Goal: Navigation & Orientation: Find specific page/section

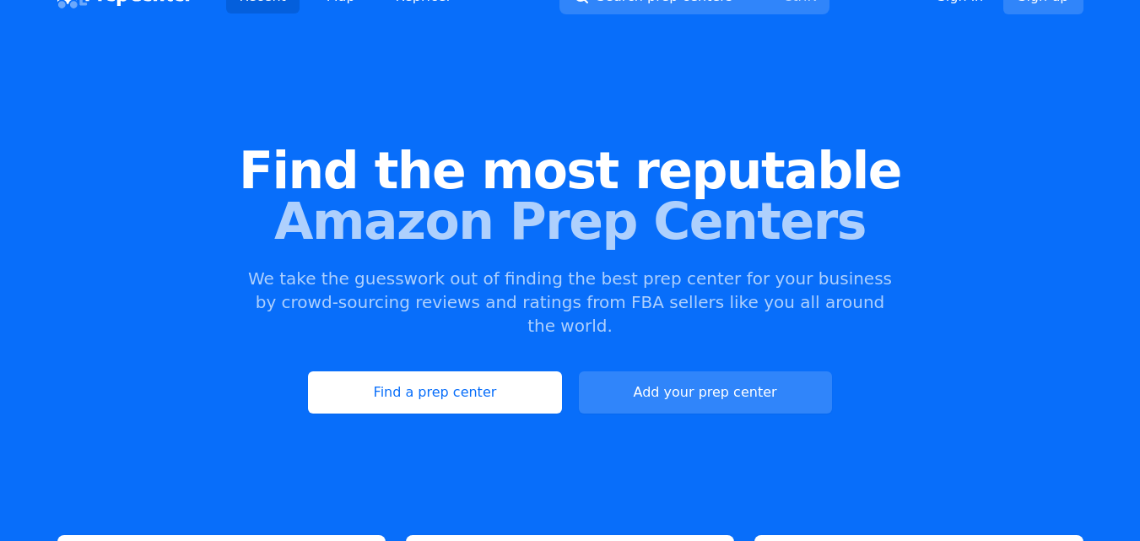
scroll to position [84, 0]
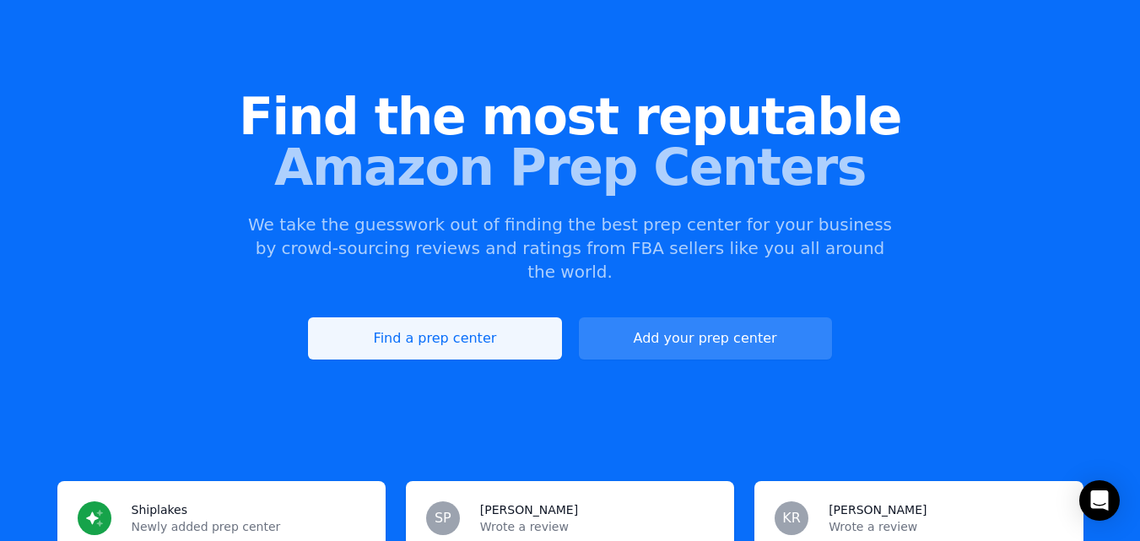
click at [491, 317] on link "Find a prep center" at bounding box center [434, 338] width 253 height 42
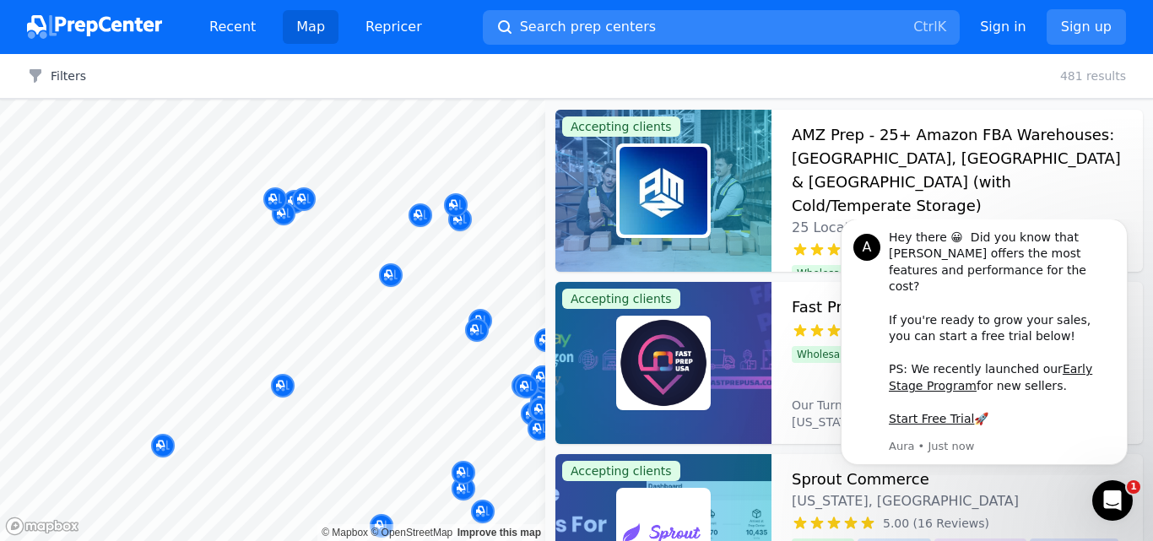
click at [386, 289] on body "Recent Map Repricer Search prep centers Ctrl K Open main menu Sign in Sign up F…" at bounding box center [576, 270] width 1153 height 541
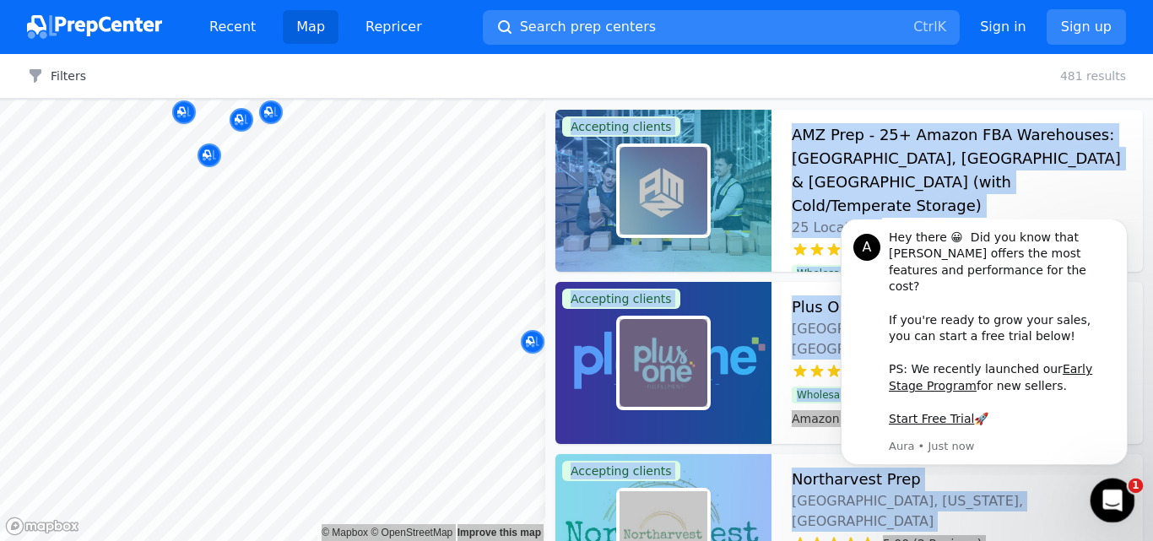
click at [1113, 489] on icon "Open Intercom Messenger" at bounding box center [1110, 498] width 28 height 28
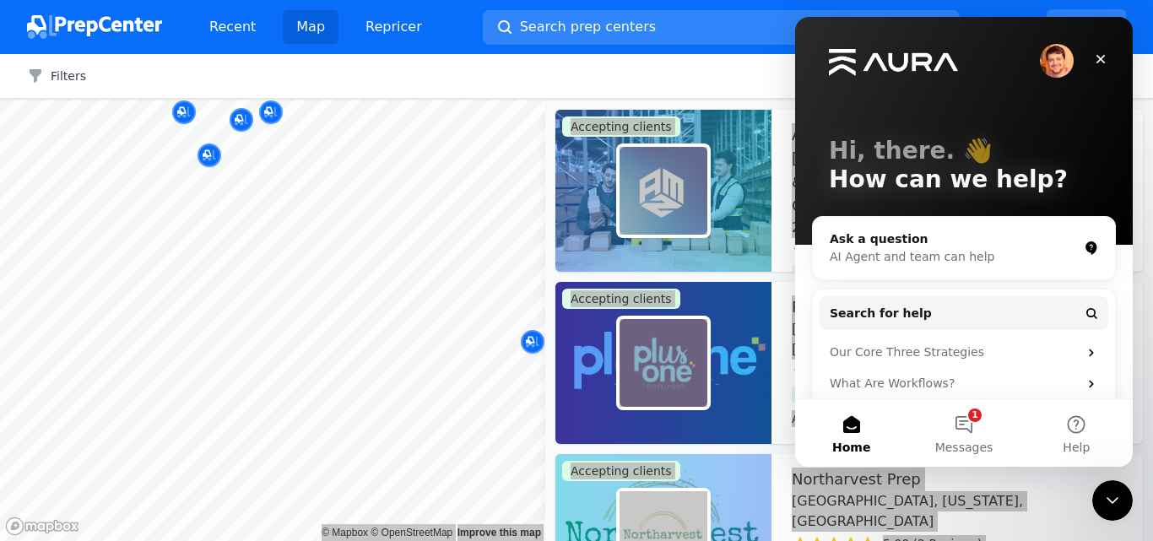
click at [1096, 58] on icon "Close" at bounding box center [1101, 59] width 14 height 14
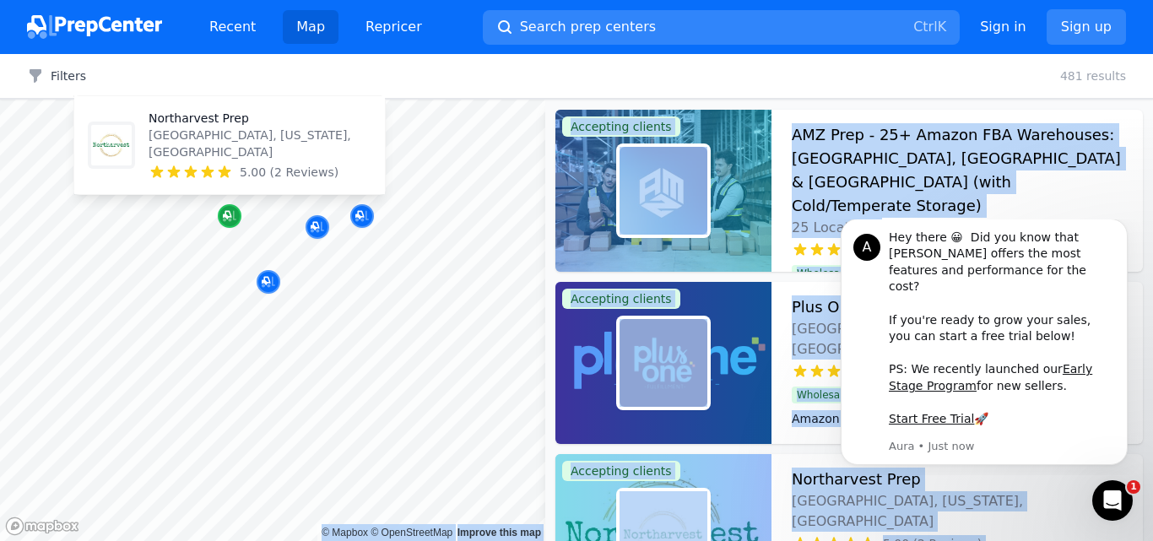
click at [224, 206] on div "Map marker" at bounding box center [230, 216] width 24 height 24
click at [235, 215] on icon "Map marker" at bounding box center [230, 216] width 14 height 17
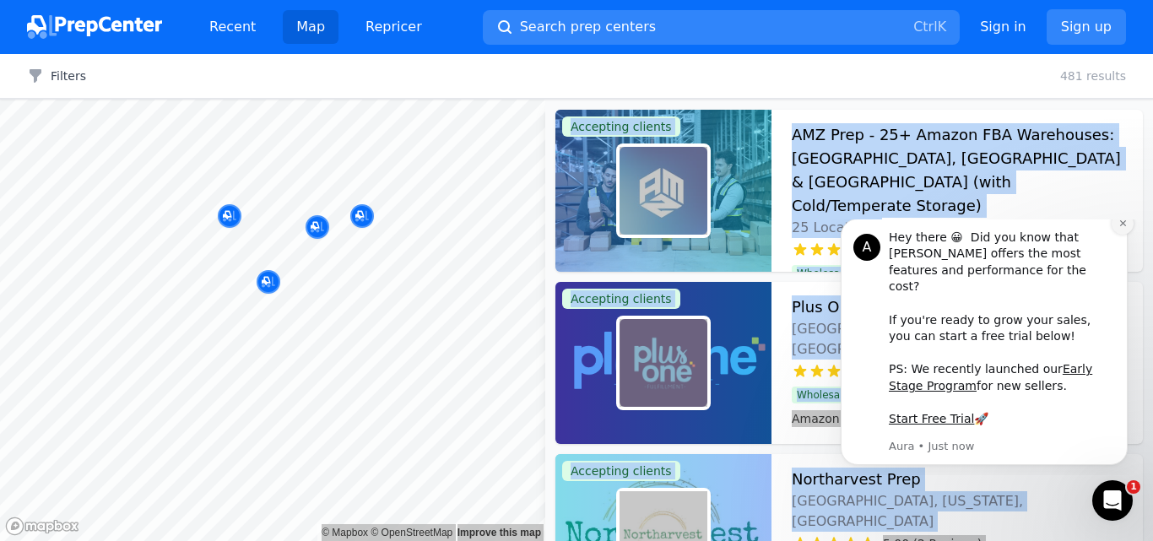
click at [1114, 235] on button "Dismiss notification" at bounding box center [1122, 224] width 22 height 22
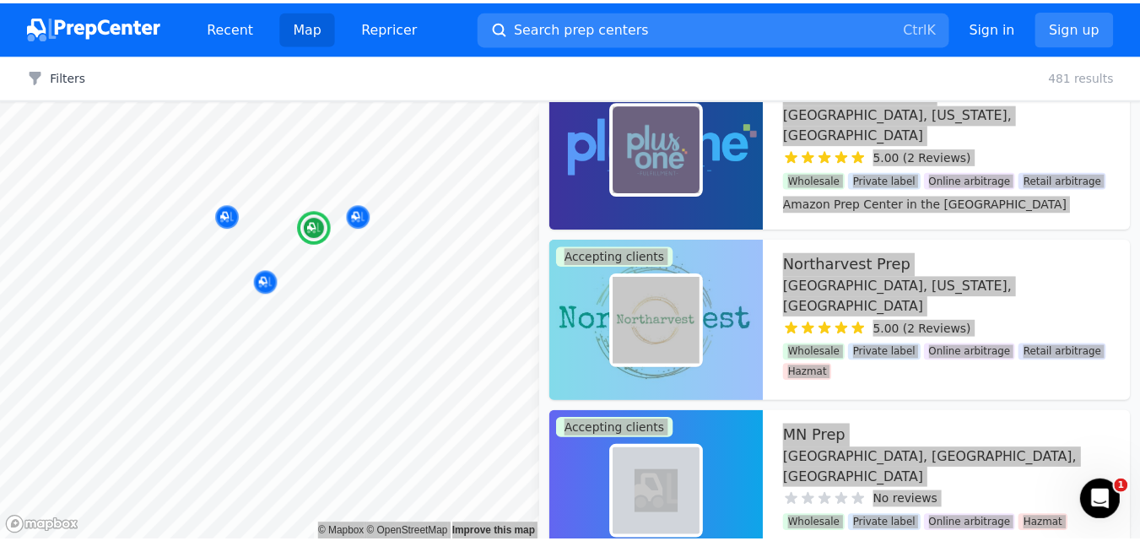
scroll to position [253, 0]
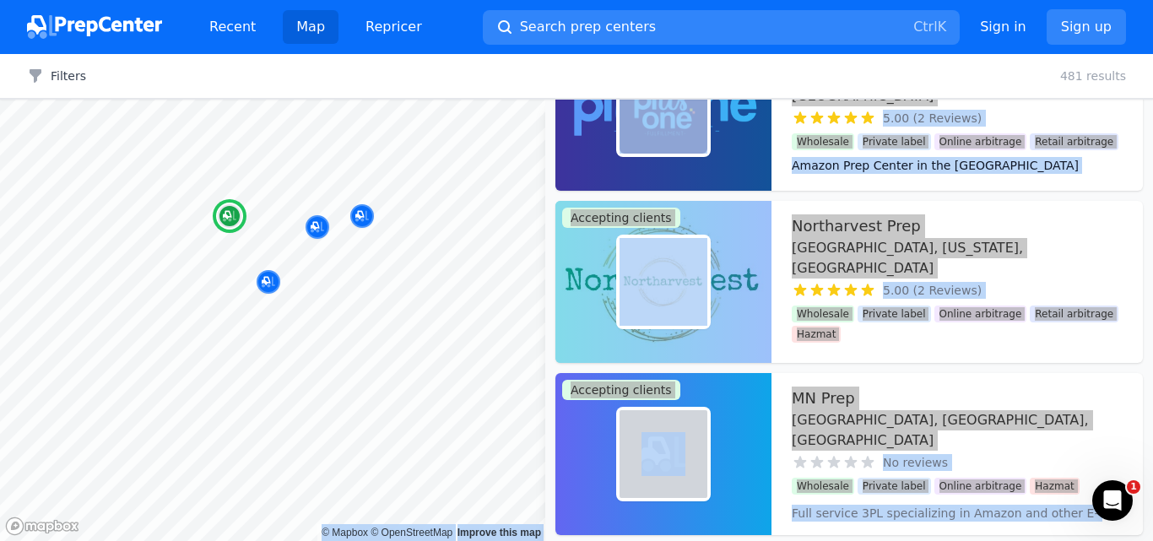
click at [858, 222] on h3 "Northarvest Prep" at bounding box center [855, 226] width 129 height 24
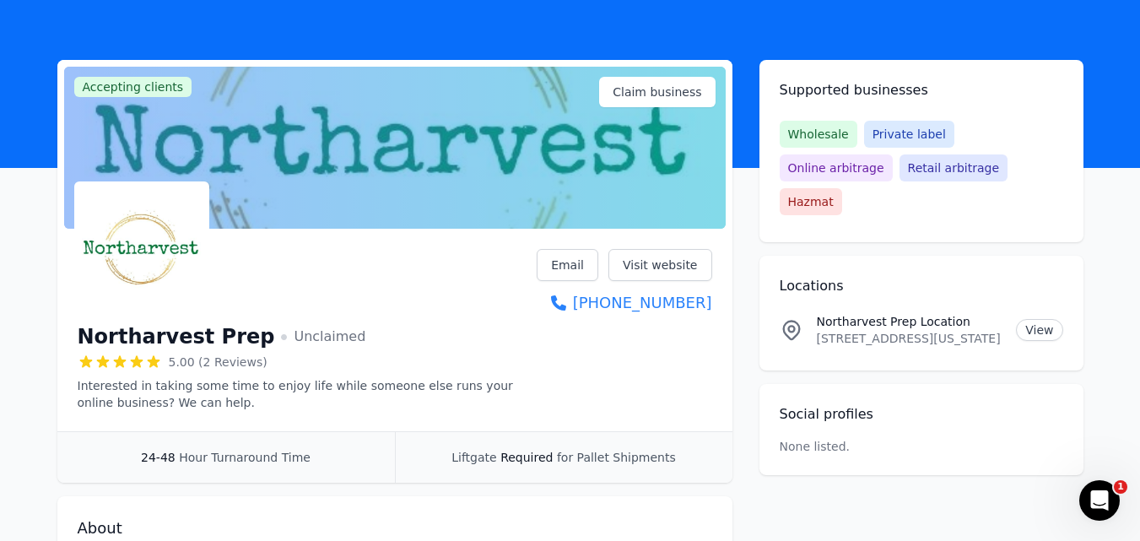
scroll to position [84, 0]
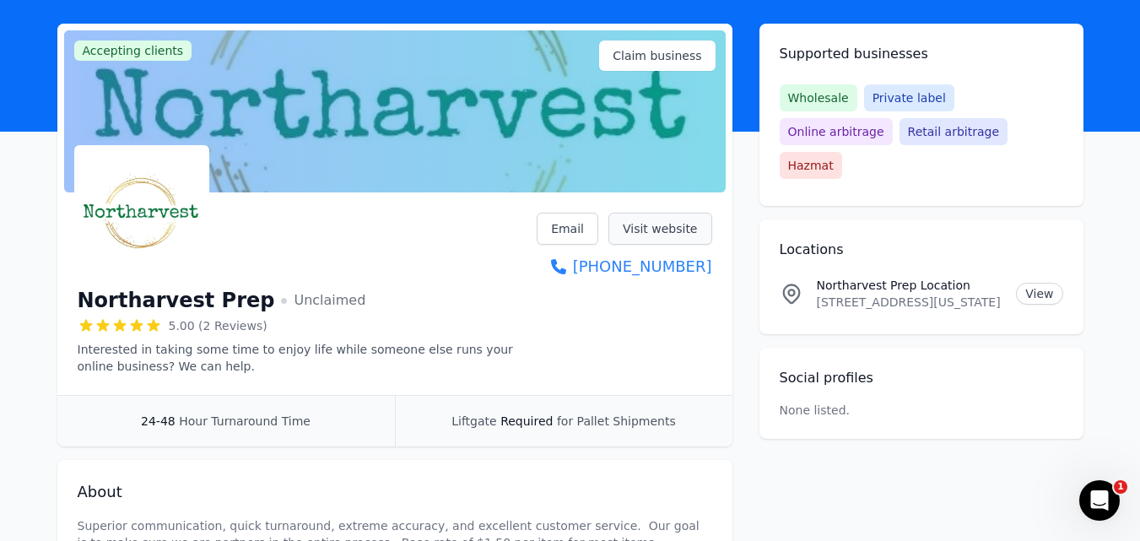
click at [667, 230] on link "Visit website" at bounding box center [660, 229] width 104 height 32
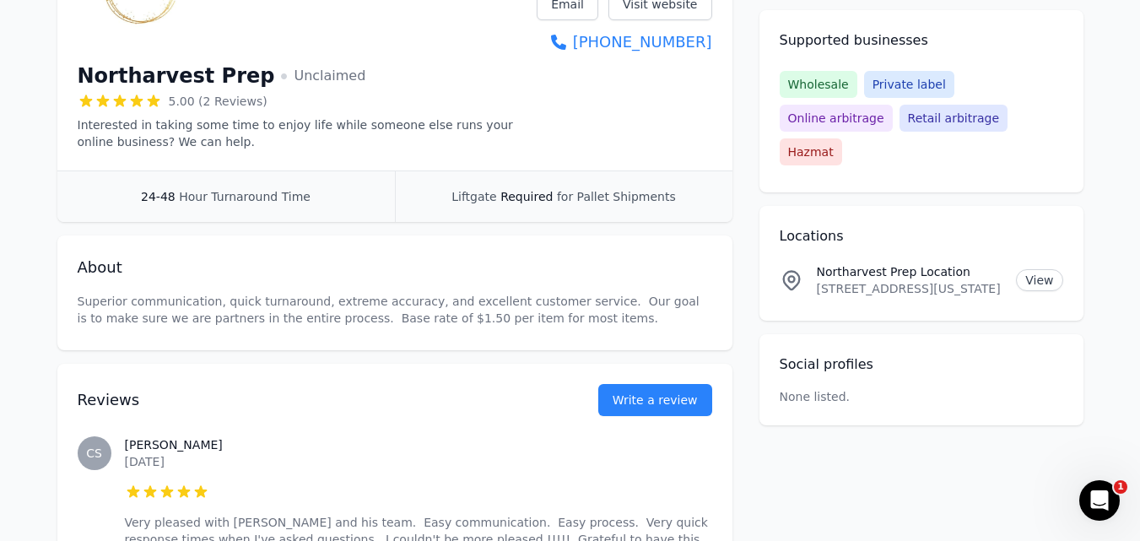
scroll to position [283, 0]
